Goal: Task Accomplishment & Management: Manage account settings

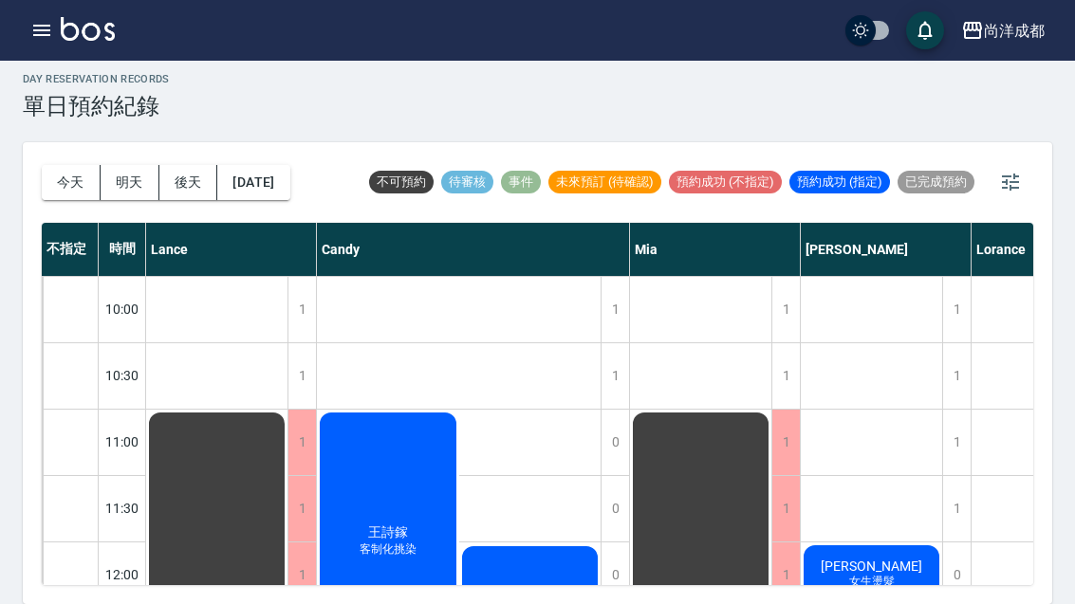
scroll to position [993, 0]
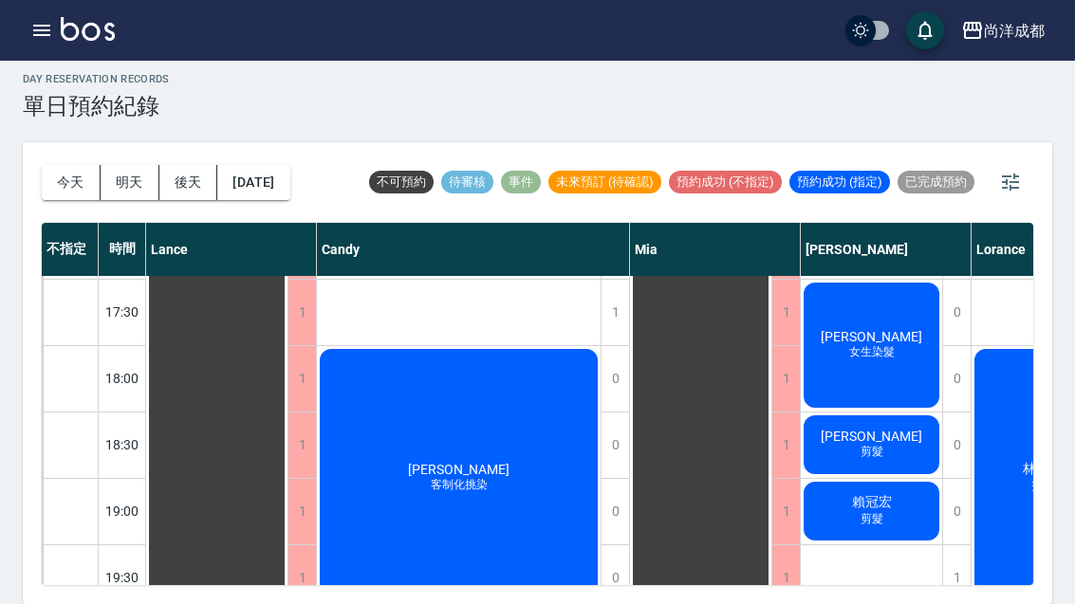
click at [124, 165] on button "明天" at bounding box center [130, 182] width 59 height 35
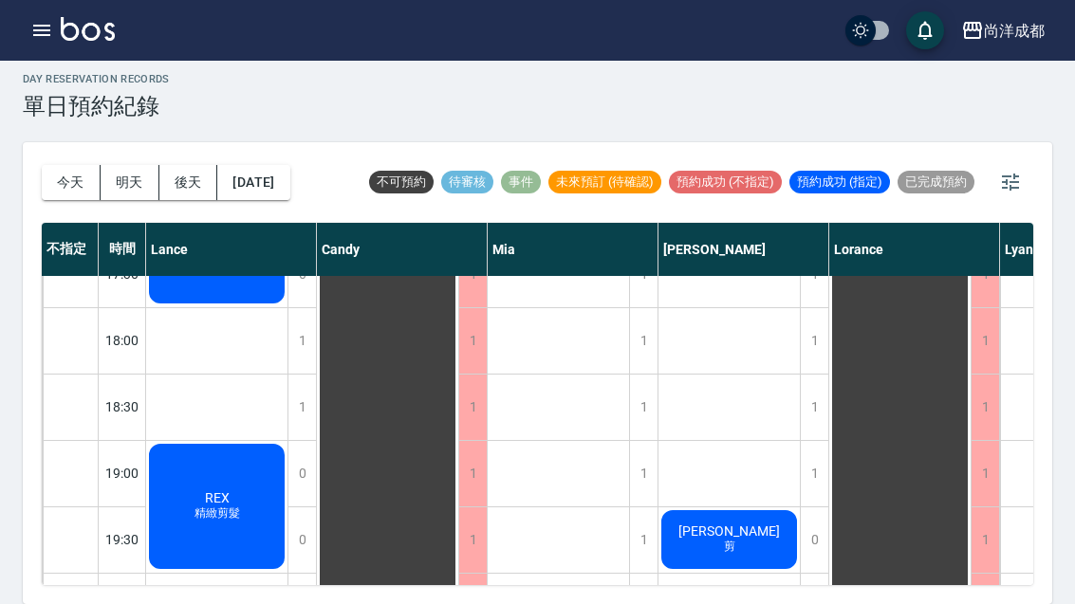
scroll to position [1030, 0]
click at [52, 165] on button "今天" at bounding box center [71, 182] width 59 height 35
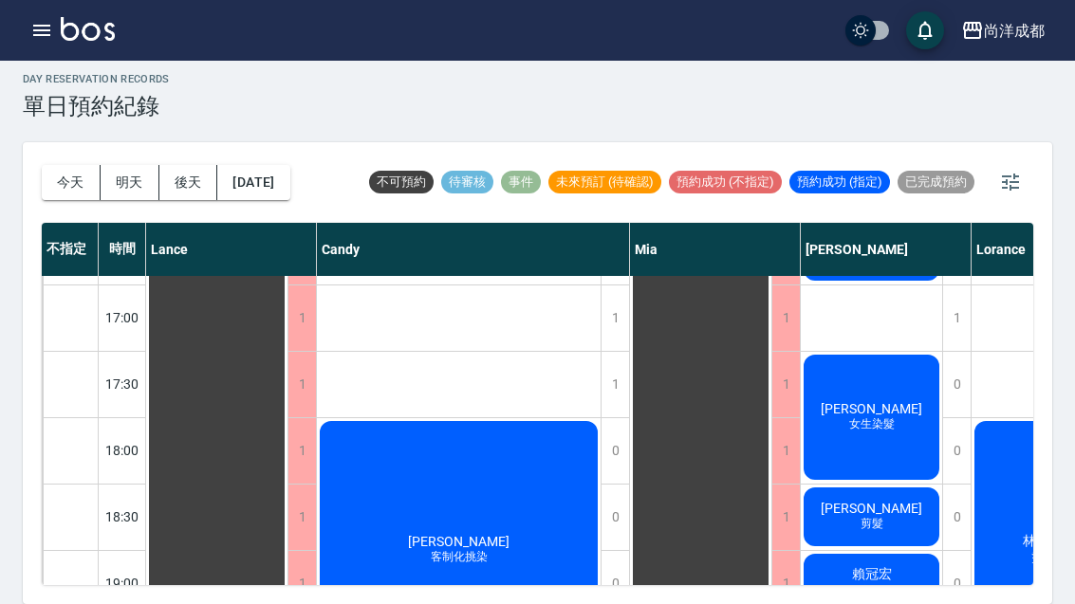
scroll to position [918, 0]
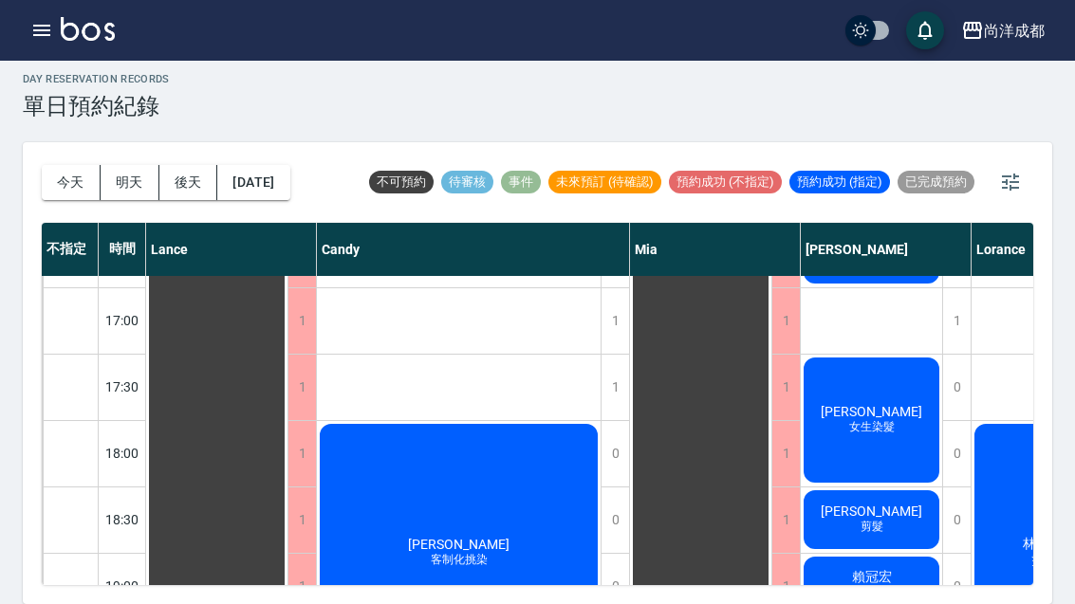
click at [102, 165] on button "明天" at bounding box center [130, 182] width 59 height 35
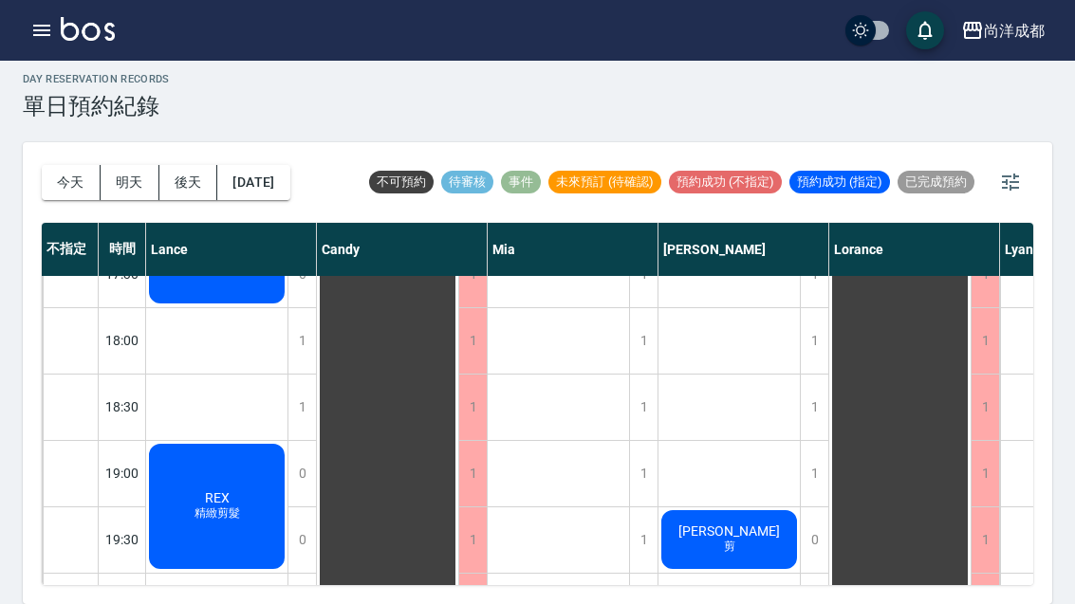
scroll to position [1030, 0]
click at [80, 165] on button "今天" at bounding box center [71, 182] width 59 height 35
click at [80, 137] on div at bounding box center [537, 302] width 1075 height 604
click at [91, 142] on div "[DATE] [DATE] [DATE] [DATE]" at bounding box center [166, 182] width 249 height 81
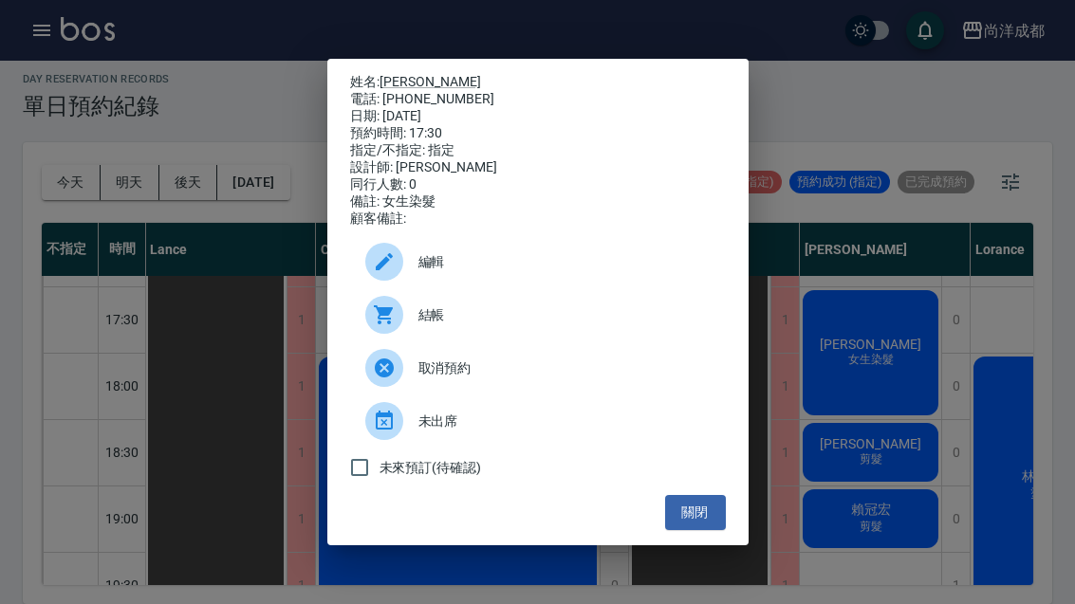
scroll to position [987, 1]
click at [864, 305] on div "姓名: [PERSON_NAME] 電話: [PHONE_NUMBER] 日期: [DATE] 預約時間: 17:30 指定/不指定: 指定 設計師: [PE…" at bounding box center [537, 302] width 1075 height 604
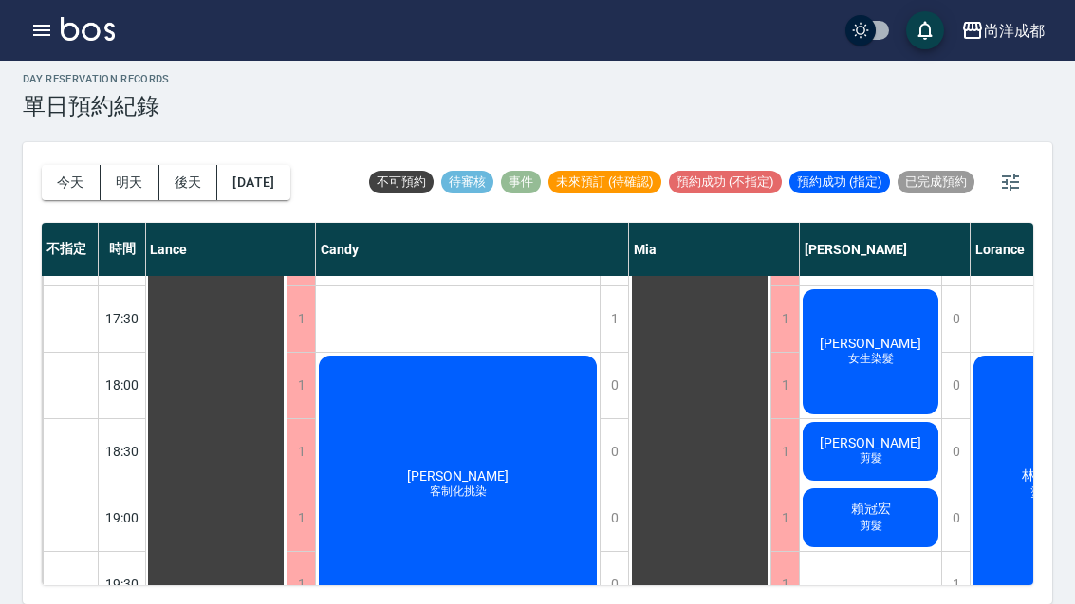
click at [116, 165] on button "明天" at bounding box center [130, 182] width 59 height 35
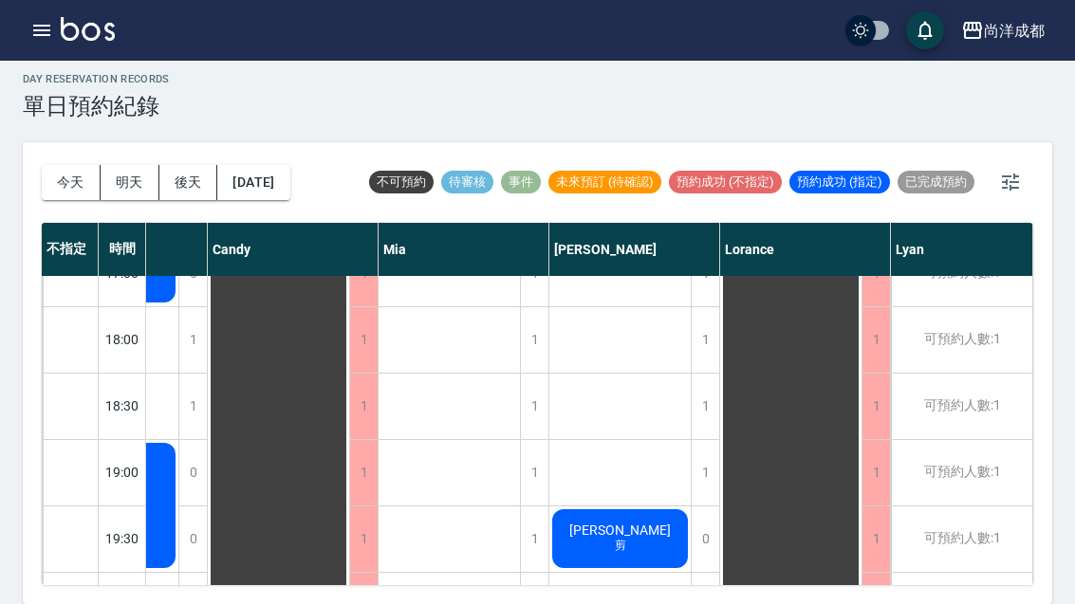
scroll to position [1030, 109]
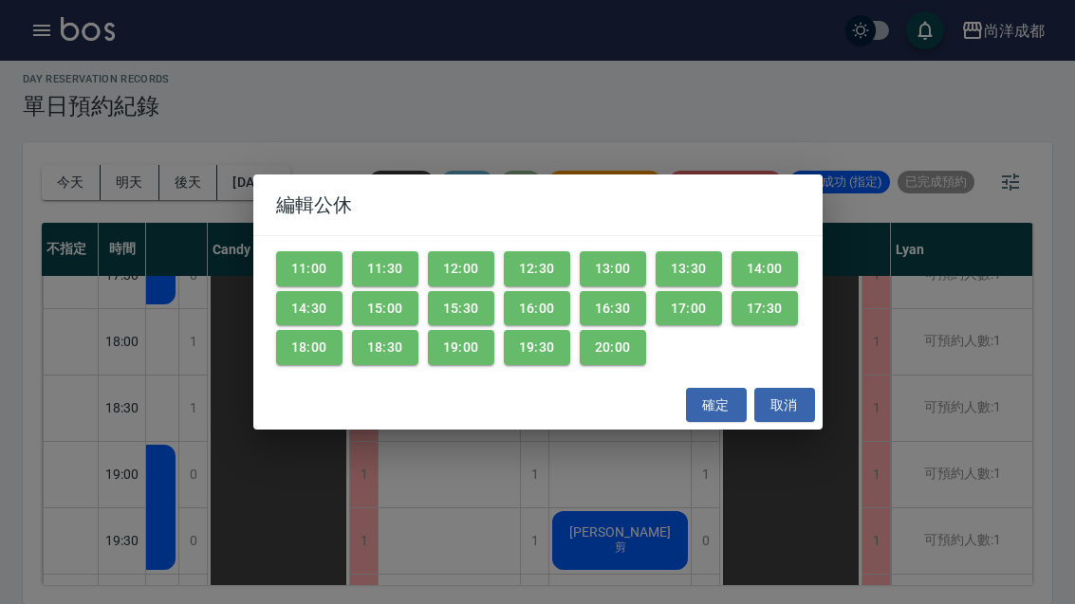
scroll to position [661, 109]
